Goal: Task Accomplishment & Management: Complete application form

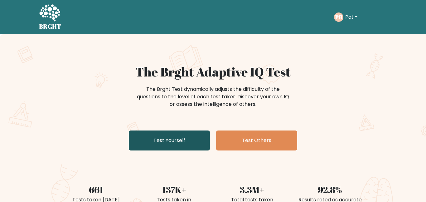
click at [193, 141] on link "Test Yourself" at bounding box center [169, 140] width 81 height 20
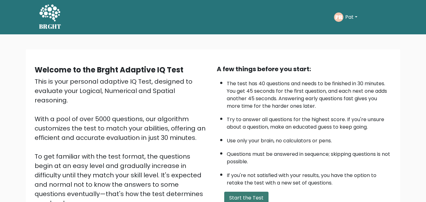
click at [231, 197] on button "Start the Test" at bounding box center [246, 198] width 44 height 12
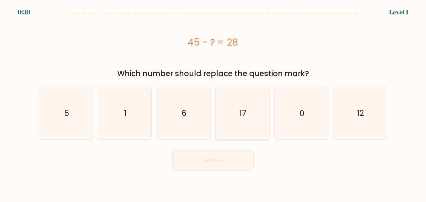
click at [244, 120] on icon "17" at bounding box center [243, 113] width 52 height 52
click at [213, 103] on input "d. 17" at bounding box center [213, 102] width 0 height 2
radio input "true"
click at [219, 159] on icon at bounding box center [219, 160] width 8 height 3
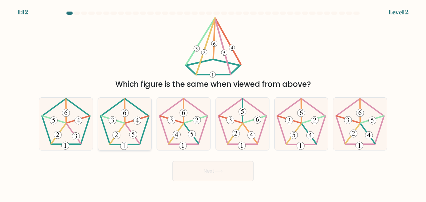
click at [115, 134] on 149 at bounding box center [117, 135] width 8 height 8
click at [213, 103] on input "b." at bounding box center [213, 102] width 0 height 2
radio input "true"
click at [198, 170] on button "Next" at bounding box center [213, 171] width 81 height 20
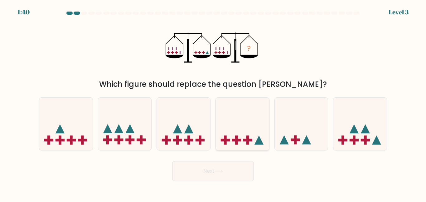
click at [234, 133] on icon at bounding box center [242, 124] width 53 height 44
click at [213, 103] on input "d." at bounding box center [213, 102] width 0 height 2
radio input "true"
click at [231, 167] on button "Next" at bounding box center [213, 171] width 81 height 20
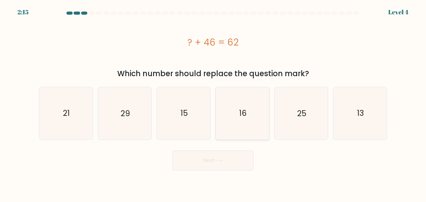
click at [238, 108] on icon "16" at bounding box center [243, 113] width 52 height 52
click at [213, 103] on input "d. 16" at bounding box center [213, 102] width 0 height 2
radio input "true"
click at [213, 164] on button "Next" at bounding box center [213, 160] width 81 height 20
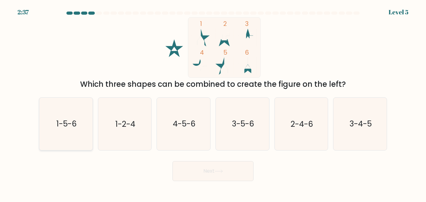
click at [73, 119] on text "1-5-6" at bounding box center [66, 123] width 20 height 11
click at [213, 103] on input "a. 1-5-6" at bounding box center [213, 102] width 0 height 2
radio input "true"
click at [194, 172] on button "Next" at bounding box center [213, 171] width 81 height 20
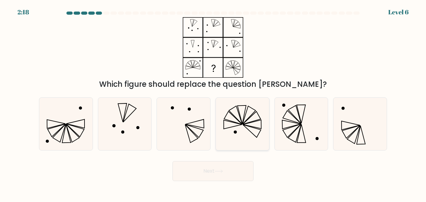
click at [227, 119] on icon at bounding box center [243, 124] width 52 height 52
click at [213, 103] on input "d." at bounding box center [213, 102] width 0 height 2
radio input "true"
click at [217, 164] on button "Next" at bounding box center [213, 171] width 81 height 20
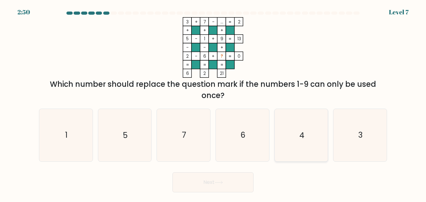
click at [286, 130] on icon "4" at bounding box center [301, 135] width 52 height 52
click at [213, 103] on input "e. 4" at bounding box center [213, 102] width 0 height 2
radio input "true"
click at [242, 172] on button "Next" at bounding box center [213, 182] width 81 height 20
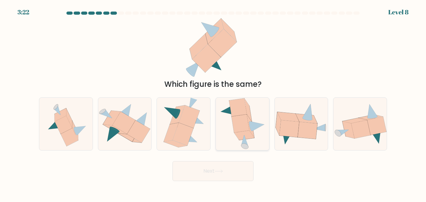
click at [237, 127] on icon at bounding box center [241, 124] width 18 height 18
click at [213, 103] on input "d." at bounding box center [213, 102] width 0 height 2
radio input "true"
click at [222, 171] on icon at bounding box center [219, 170] width 8 height 3
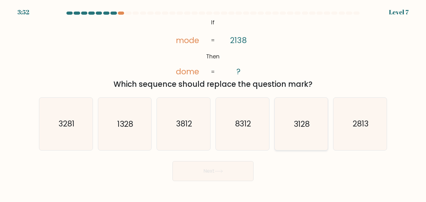
click at [302, 123] on text "3128" at bounding box center [302, 123] width 16 height 11
click at [213, 103] on input "e. 3128" at bounding box center [213, 102] width 0 height 2
radio input "true"
click at [227, 168] on button "Next" at bounding box center [213, 171] width 81 height 20
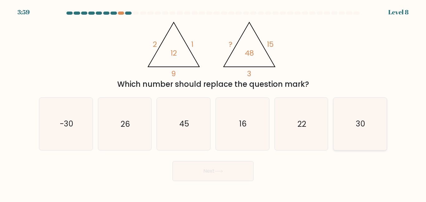
click at [354, 126] on icon "30" at bounding box center [360, 124] width 52 height 52
click at [213, 103] on input "f. 30" at bounding box center [213, 102] width 0 height 2
radio input "true"
click at [215, 171] on button "Next" at bounding box center [213, 171] width 81 height 20
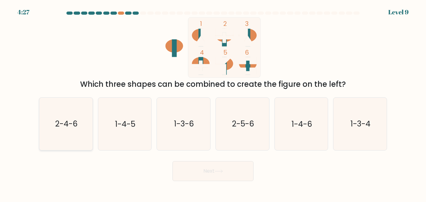
click at [56, 122] on text "2-4-6" at bounding box center [66, 123] width 22 height 11
click at [213, 103] on input "a. 2-4-6" at bounding box center [213, 102] width 0 height 2
radio input "true"
click at [198, 174] on button "Next" at bounding box center [213, 171] width 81 height 20
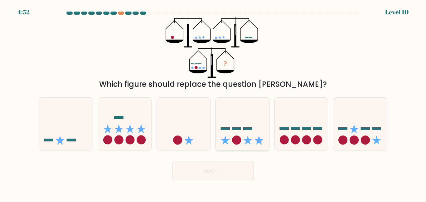
click at [237, 127] on rect at bounding box center [236, 128] width 9 height 2
click at [213, 103] on input "d." at bounding box center [213, 102] width 0 height 2
radio input "true"
click at [214, 170] on button "Next" at bounding box center [213, 171] width 81 height 20
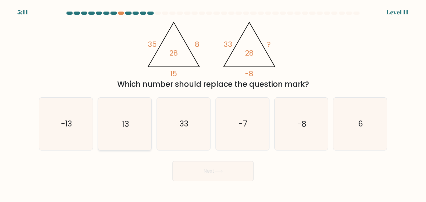
click at [122, 127] on text "13" at bounding box center [125, 123] width 7 height 11
click at [213, 103] on input "b. 13" at bounding box center [213, 102] width 0 height 2
radio input "true"
click at [217, 173] on icon at bounding box center [219, 170] width 8 height 3
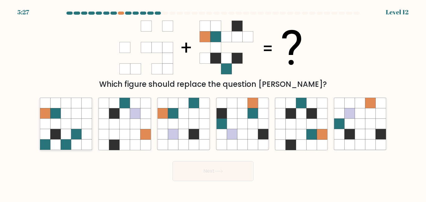
click at [76, 132] on icon at bounding box center [76, 134] width 10 height 10
click at [213, 103] on input "a." at bounding box center [213, 102] width 0 height 2
radio input "true"
click at [206, 179] on button "Next" at bounding box center [213, 171] width 81 height 20
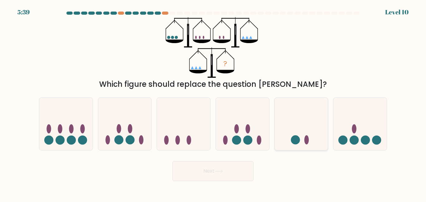
click at [295, 132] on icon at bounding box center [301, 124] width 53 height 44
click at [213, 103] on input "e." at bounding box center [213, 102] width 0 height 2
radio input "true"
click at [244, 164] on button "Next" at bounding box center [213, 171] width 81 height 20
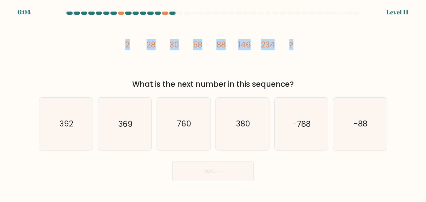
drag, startPoint x: 124, startPoint y: 40, endPoint x: 309, endPoint y: 47, distance: 185.5
click at [309, 47] on div "image/svg+xml 2 28 30 58 88 146 234 ? What is the next number in this sequence?" at bounding box center [213, 53] width 356 height 73
copy g "2 28 30 58 88 146 234 ?"
click at [245, 123] on text "380" at bounding box center [243, 123] width 14 height 11
click at [213, 103] on input "d. 380" at bounding box center [213, 102] width 0 height 2
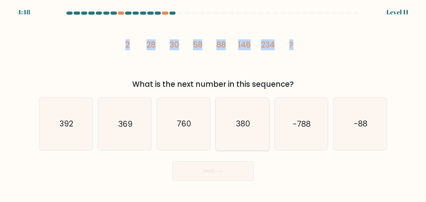
radio input "true"
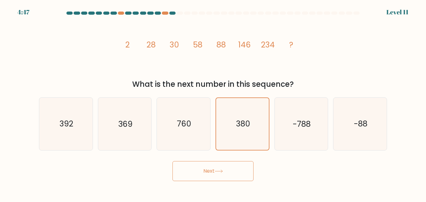
click at [193, 170] on button "Next" at bounding box center [213, 171] width 81 height 20
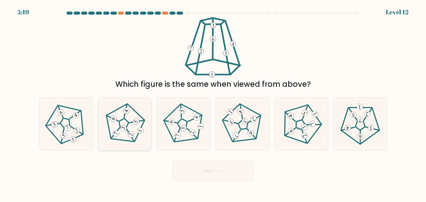
click at [112, 127] on icon at bounding box center [125, 124] width 42 height 42
click at [213, 103] on input "b." at bounding box center [213, 102] width 0 height 2
radio input "true"
click at [186, 168] on button "Next" at bounding box center [213, 171] width 81 height 20
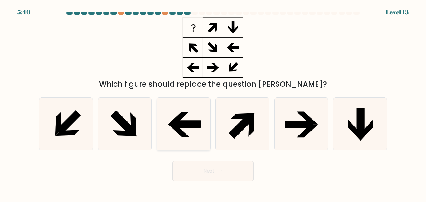
click at [200, 125] on icon at bounding box center [187, 124] width 28 height 7
click at [213, 103] on input "c." at bounding box center [213, 102] width 0 height 2
radio input "true"
click at [144, 126] on icon at bounding box center [125, 124] width 52 height 52
click at [213, 103] on input "b." at bounding box center [213, 102] width 0 height 2
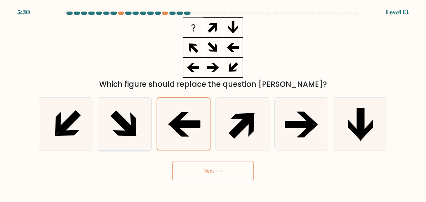
radio input "true"
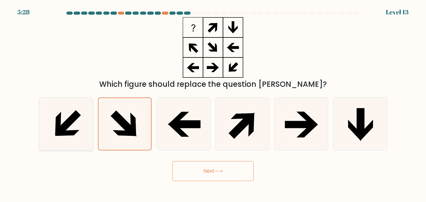
click at [77, 118] on icon at bounding box center [68, 122] width 25 height 25
click at [213, 103] on input "a." at bounding box center [213, 102] width 0 height 2
radio input "true"
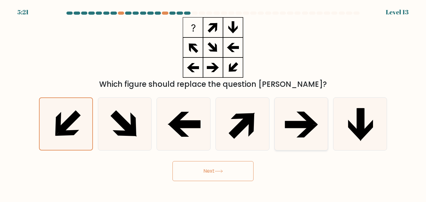
click at [288, 132] on icon at bounding box center [301, 124] width 52 height 52
click at [213, 103] on input "e." at bounding box center [213, 102] width 0 height 2
radio input "true"
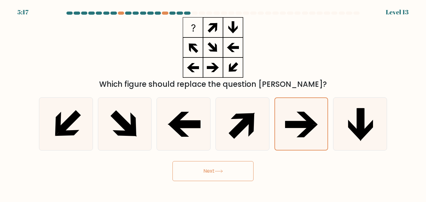
click at [395, 130] on form at bounding box center [213, 96] width 426 height 169
click at [161, 101] on icon at bounding box center [184, 124] width 52 height 52
click at [213, 101] on input "c." at bounding box center [213, 102] width 0 height 2
radio input "true"
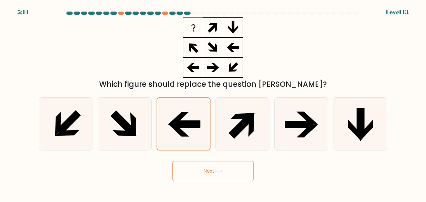
click at [198, 170] on button "Next" at bounding box center [213, 171] width 81 height 20
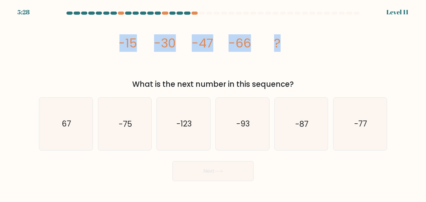
drag, startPoint x: 110, startPoint y: 46, endPoint x: 286, endPoint y: 43, distance: 176.3
click at [286, 43] on div "image/svg+xml -15 -30 -47 -66 ? What is the next number in this sequence?" at bounding box center [213, 53] width 356 height 73
copy g "-15 -30 -47 -66 ?"
click at [319, 133] on icon "-87" at bounding box center [301, 124] width 52 height 52
click at [213, 103] on input "e. -87" at bounding box center [213, 102] width 0 height 2
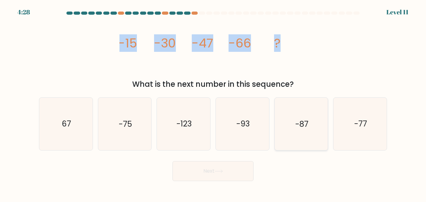
radio input "true"
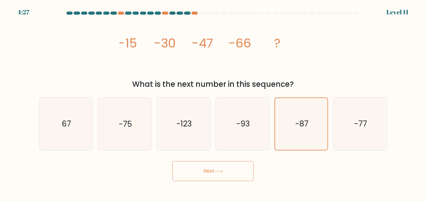
click at [244, 168] on button "Next" at bounding box center [213, 171] width 81 height 20
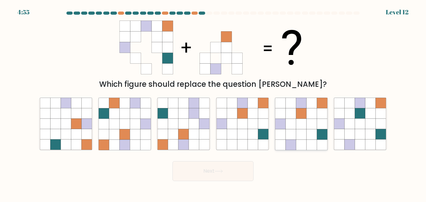
click at [299, 129] on icon at bounding box center [301, 124] width 10 height 10
click at [213, 103] on input "e." at bounding box center [213, 102] width 0 height 2
radio input "true"
click at [232, 176] on button "Next" at bounding box center [213, 171] width 81 height 20
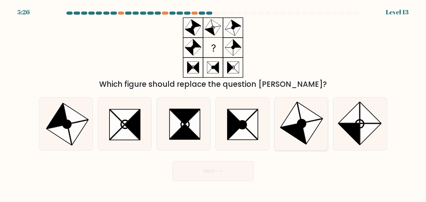
click at [285, 129] on icon at bounding box center [293, 133] width 25 height 21
click at [213, 103] on input "e." at bounding box center [213, 102] width 0 height 2
radio input "true"
click at [225, 170] on button "Next" at bounding box center [213, 171] width 81 height 20
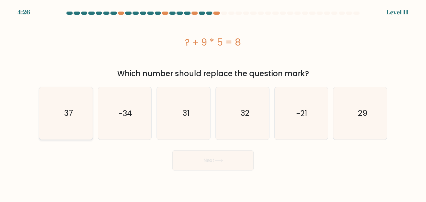
click at [48, 90] on icon "-37" at bounding box center [66, 113] width 52 height 52
click at [213, 101] on input "a. -37" at bounding box center [213, 102] width 0 height 2
radio input "true"
click at [181, 166] on button "Next" at bounding box center [213, 160] width 81 height 20
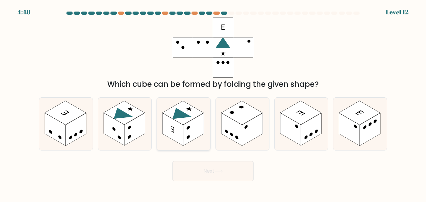
click at [184, 135] on rect at bounding box center [193, 129] width 21 height 33
click at [213, 103] on input "c." at bounding box center [213, 102] width 0 height 2
radio input "true"
click at [189, 165] on button "Next" at bounding box center [213, 171] width 81 height 20
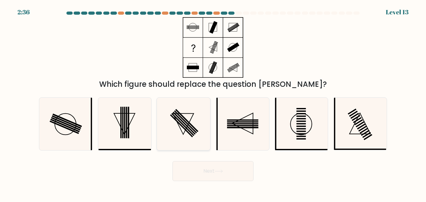
click at [204, 119] on icon at bounding box center [184, 124] width 52 height 52
click at [213, 103] on input "c." at bounding box center [213, 102] width 0 height 2
radio input "true"
click at [344, 132] on icon at bounding box center [360, 124] width 52 height 52
click at [213, 103] on input "f." at bounding box center [213, 102] width 0 height 2
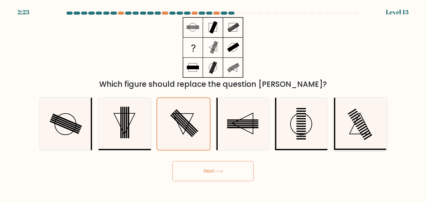
radio input "true"
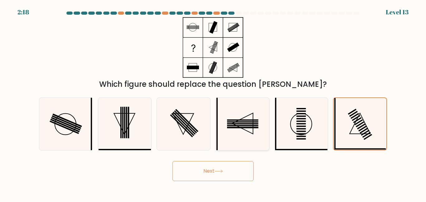
click at [252, 129] on icon at bounding box center [243, 124] width 52 height 52
click at [213, 103] on input "d." at bounding box center [213, 102] width 0 height 2
radio input "true"
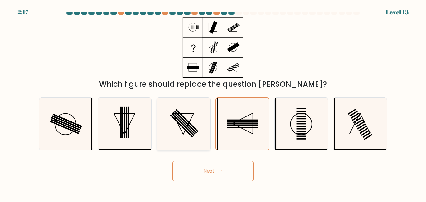
click at [203, 125] on icon at bounding box center [184, 124] width 52 height 52
click at [213, 103] on input "c." at bounding box center [213, 102] width 0 height 2
radio input "true"
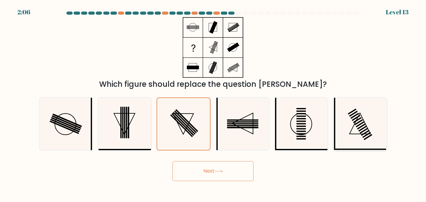
click at [343, 118] on icon at bounding box center [360, 124] width 52 height 52
click at [213, 103] on input "f." at bounding box center [213, 102] width 0 height 2
radio input "true"
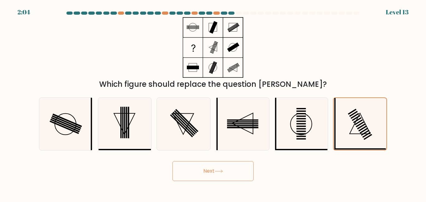
click at [231, 174] on button "Next" at bounding box center [213, 171] width 81 height 20
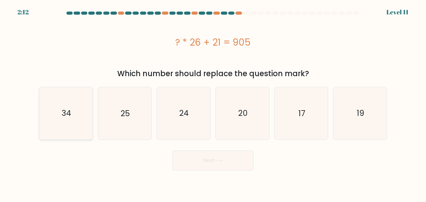
click at [77, 109] on icon "34" at bounding box center [66, 113] width 52 height 52
click at [213, 103] on input "a. 34" at bounding box center [213, 102] width 0 height 2
radio input "true"
click at [184, 161] on button "Next" at bounding box center [213, 160] width 81 height 20
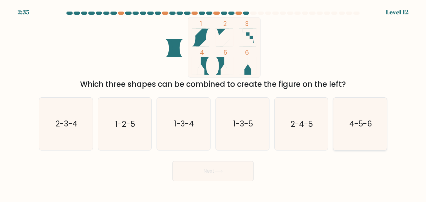
click at [345, 123] on icon "4-5-6" at bounding box center [360, 124] width 52 height 52
click at [213, 103] on input "f. 4-5-6" at bounding box center [213, 102] width 0 height 2
radio input "true"
click at [221, 174] on button "Next" at bounding box center [213, 171] width 81 height 20
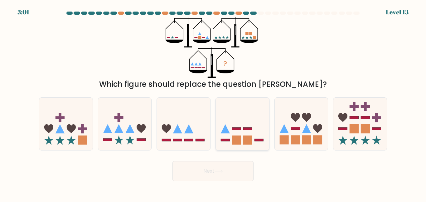
click at [234, 121] on icon at bounding box center [242, 124] width 53 height 44
click at [213, 103] on input "d." at bounding box center [213, 102] width 0 height 2
radio input "true"
click at [236, 172] on button "Next" at bounding box center [213, 171] width 81 height 20
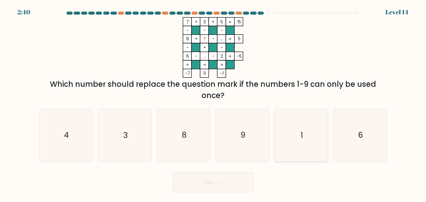
click at [290, 143] on icon "1" at bounding box center [301, 135] width 52 height 52
click at [213, 103] on input "e. 1" at bounding box center [213, 102] width 0 height 2
radio input "true"
click at [201, 186] on button "Next" at bounding box center [213, 182] width 81 height 20
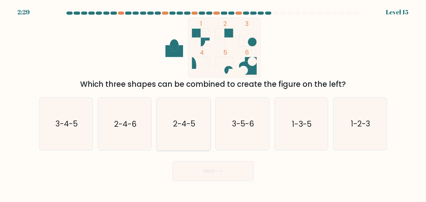
click at [199, 115] on icon "2-4-5" at bounding box center [184, 124] width 52 height 52
click at [213, 103] on input "c. 2-4-5" at bounding box center [213, 102] width 0 height 2
radio input "true"
click at [213, 164] on button "Next" at bounding box center [213, 171] width 81 height 20
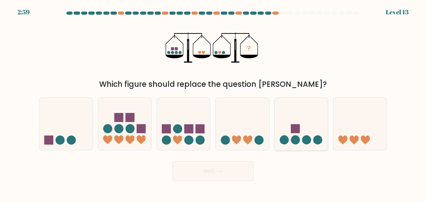
click at [299, 134] on icon at bounding box center [301, 124] width 53 height 44
click at [213, 103] on input "e." at bounding box center [213, 102] width 0 height 2
radio input "true"
click at [238, 176] on button "Next" at bounding box center [213, 171] width 81 height 20
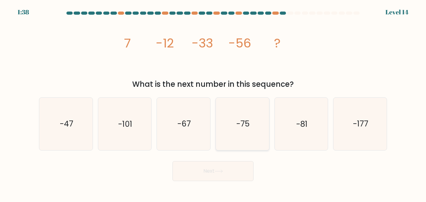
click at [231, 115] on icon "-75" at bounding box center [243, 124] width 52 height 52
click at [213, 103] on input "d. -75" at bounding box center [213, 102] width 0 height 2
radio input "true"
click at [219, 173] on button "Next" at bounding box center [213, 171] width 81 height 20
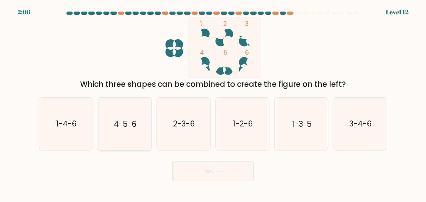
click at [121, 117] on icon "4-5-6" at bounding box center [125, 124] width 52 height 52
click at [213, 103] on input "b. 4-5-6" at bounding box center [213, 102] width 0 height 2
radio input "true"
click at [207, 181] on button "Next" at bounding box center [213, 171] width 81 height 20
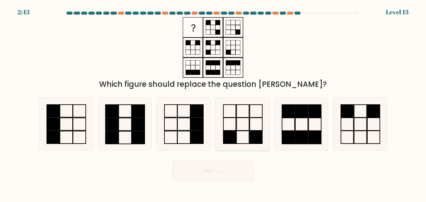
click at [239, 126] on icon at bounding box center [243, 124] width 52 height 52
click at [213, 103] on input "d." at bounding box center [213, 102] width 0 height 2
radio input "true"
click at [218, 167] on button "Next" at bounding box center [213, 171] width 81 height 20
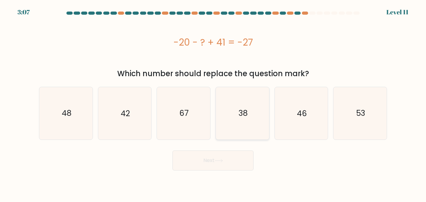
click at [230, 122] on icon "38" at bounding box center [243, 113] width 52 height 52
click at [213, 103] on input "d. 38" at bounding box center [213, 102] width 0 height 2
radio input "true"
click at [204, 160] on button "Next" at bounding box center [213, 160] width 81 height 20
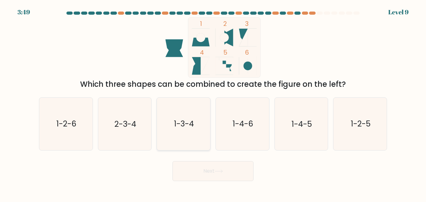
click at [180, 130] on icon "1-3-4" at bounding box center [184, 124] width 52 height 52
click at [213, 103] on input "c. 1-3-4" at bounding box center [213, 102] width 0 height 2
radio input "true"
click at [206, 166] on button "Next" at bounding box center [213, 171] width 81 height 20
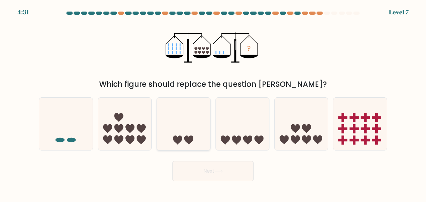
click at [189, 107] on icon at bounding box center [183, 124] width 53 height 44
click at [213, 103] on input "c." at bounding box center [213, 102] width 0 height 2
radio input "true"
click at [190, 165] on button "Next" at bounding box center [213, 171] width 81 height 20
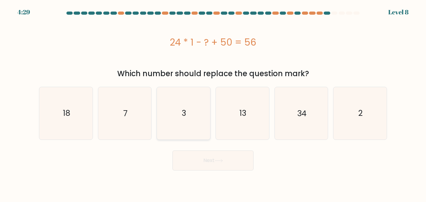
click at [192, 131] on icon "3" at bounding box center [184, 113] width 52 height 52
click at [213, 103] on input "c. 3" at bounding box center [213, 102] width 0 height 2
radio input "true"
click at [195, 160] on button "Next" at bounding box center [213, 160] width 81 height 20
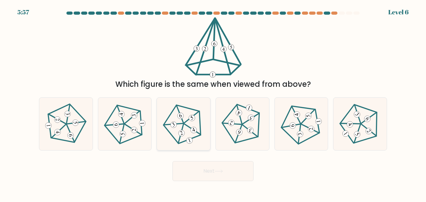
click at [191, 112] on icon at bounding box center [184, 124] width 42 height 42
click at [213, 103] on input "c." at bounding box center [213, 102] width 0 height 2
radio input "true"
click at [204, 169] on button "Next" at bounding box center [213, 171] width 81 height 20
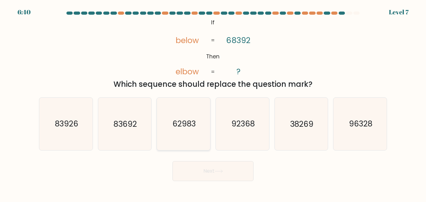
click at [194, 130] on icon "62983" at bounding box center [184, 124] width 52 height 52
click at [213, 103] on input "c. 62983" at bounding box center [213, 102] width 0 height 2
radio input "true"
click at [215, 166] on button "Next" at bounding box center [213, 171] width 81 height 20
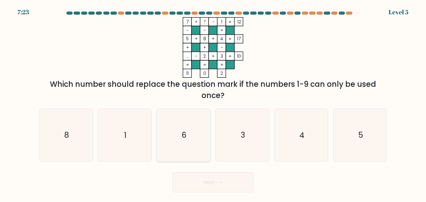
click at [185, 128] on icon "6" at bounding box center [184, 135] width 52 height 52
click at [213, 103] on input "c. 6" at bounding box center [213, 102] width 0 height 2
radio input "true"
click at [193, 177] on button "Next" at bounding box center [213, 182] width 81 height 20
click at [194, 166] on form at bounding box center [213, 102] width 426 height 181
